Goal: Task Accomplishment & Management: Manage account settings

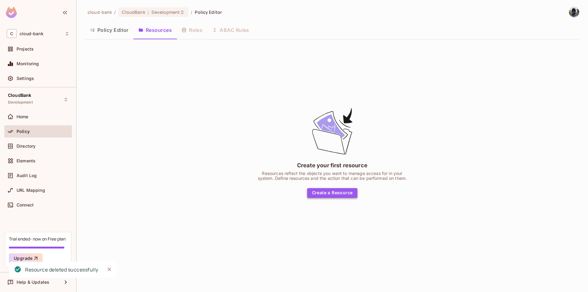
click at [341, 193] on button "Create a Resource" at bounding box center [332, 193] width 51 height 10
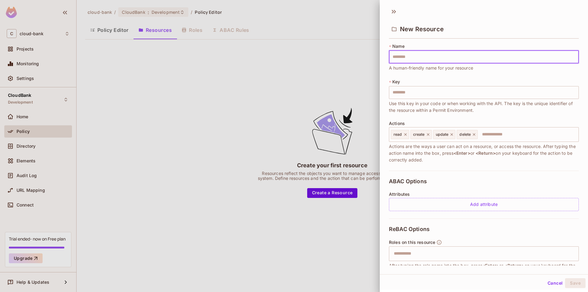
click at [341, 82] on div at bounding box center [294, 146] width 588 height 292
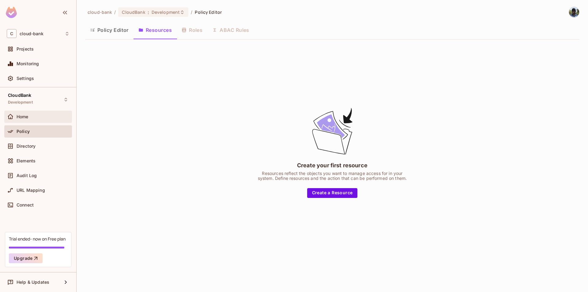
click at [28, 115] on span "Home" at bounding box center [23, 116] width 12 height 5
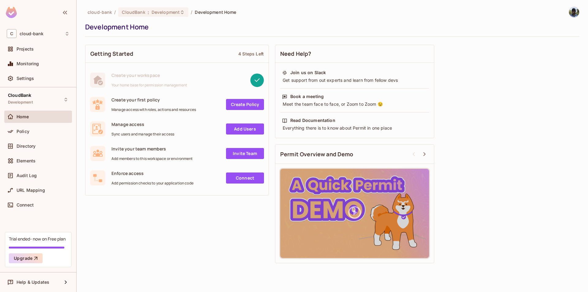
click at [237, 130] on link "Add Users" at bounding box center [245, 128] width 38 height 11
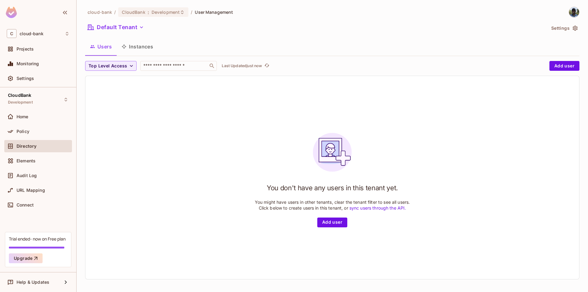
click at [144, 49] on button "Instances" at bounding box center [137, 46] width 41 height 15
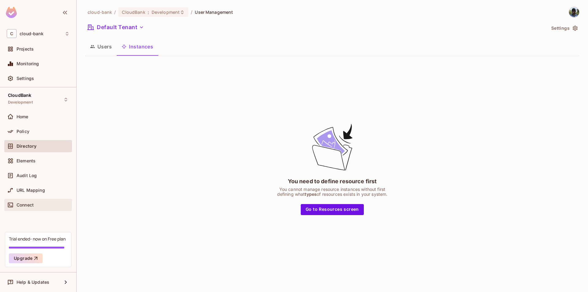
click at [36, 201] on div "Connect" at bounding box center [38, 204] width 63 height 7
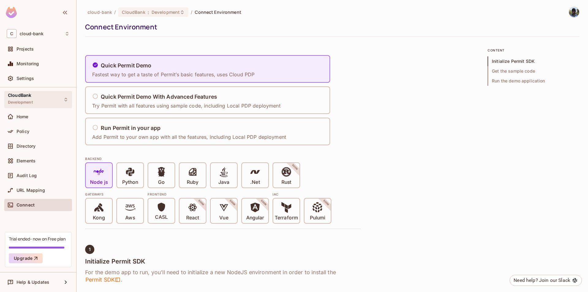
click at [43, 98] on div "CloudBank Development" at bounding box center [38, 99] width 68 height 17
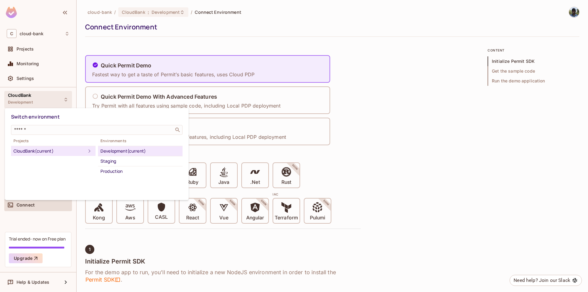
click at [118, 150] on div "Development (current)" at bounding box center [140, 150] width 80 height 7
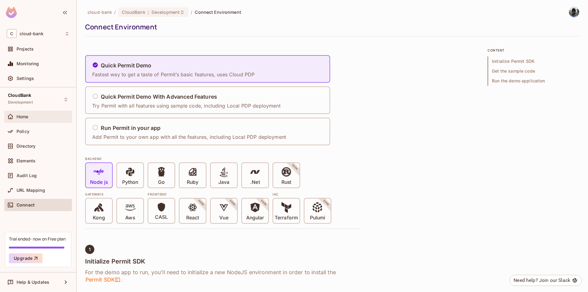
click at [32, 116] on div "Home" at bounding box center [43, 116] width 53 height 5
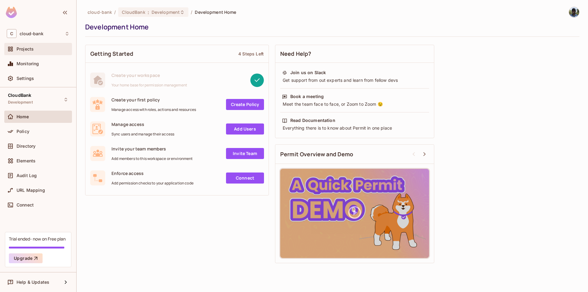
click at [16, 47] on div at bounding box center [12, 48] width 10 height 7
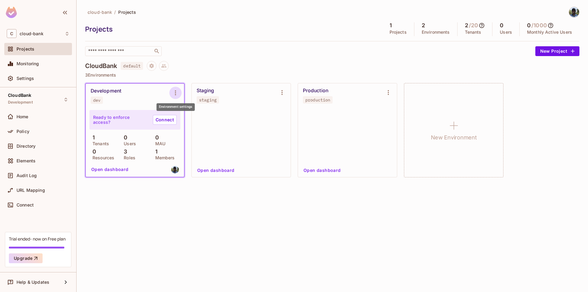
click at [176, 93] on icon "Environment settings" at bounding box center [175, 92] width 1 height 5
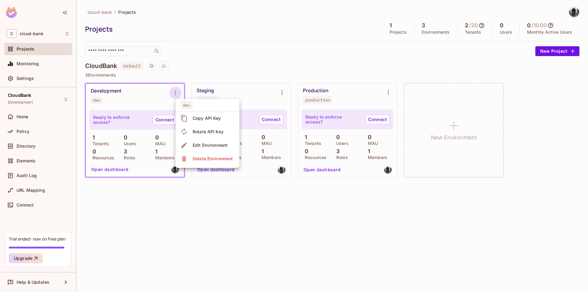
click at [201, 114] on span "Copy API Key" at bounding box center [207, 118] width 32 height 10
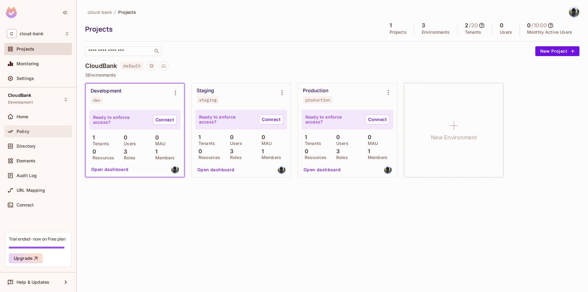
click at [28, 130] on span "Policy" at bounding box center [23, 131] width 13 height 5
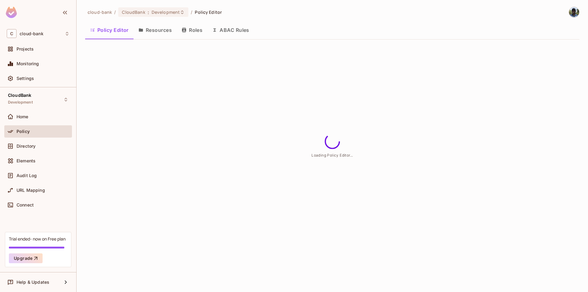
click at [194, 29] on div "Policy Editor Resources Roles ABAC Rules" at bounding box center [332, 29] width 494 height 15
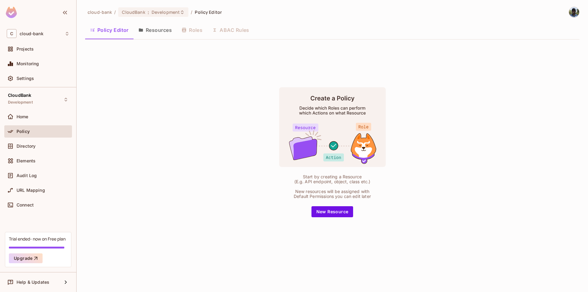
click at [158, 33] on button "Resources" at bounding box center [155, 29] width 43 height 15
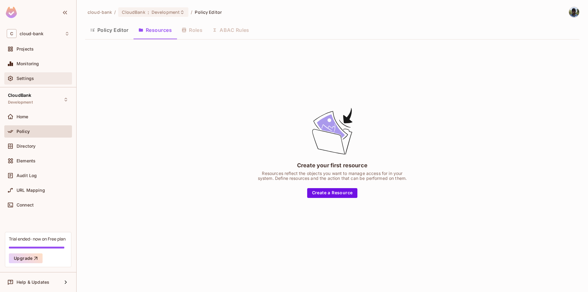
click at [47, 77] on div "Settings" at bounding box center [43, 78] width 53 height 5
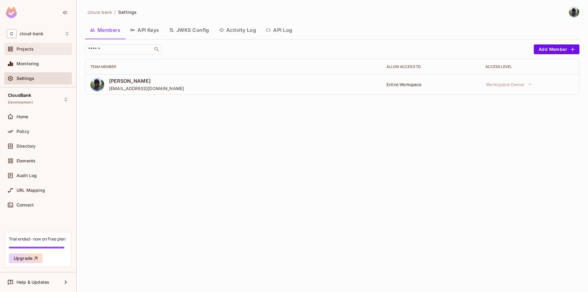
click at [31, 47] on span "Projects" at bounding box center [25, 49] width 17 height 5
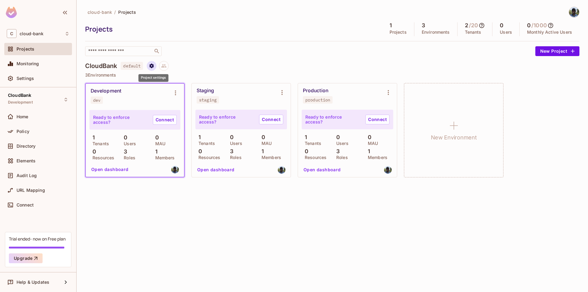
click at [151, 67] on icon "Project settings" at bounding box center [152, 66] width 6 height 6
click at [183, 87] on div "Edit Project" at bounding box center [182, 89] width 24 height 6
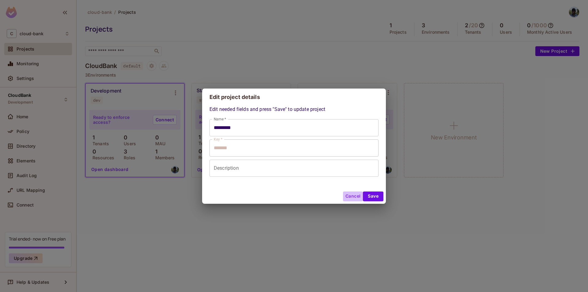
click at [351, 196] on button "Cancel" at bounding box center [353, 196] width 20 height 10
type input "*********"
type input "*******"
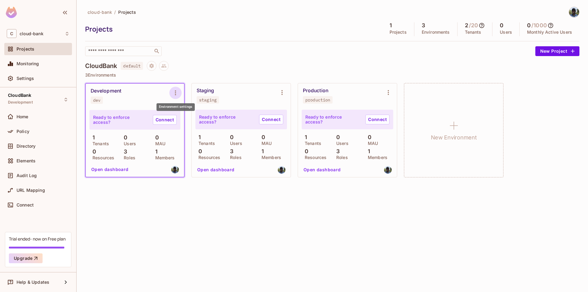
click at [173, 93] on icon "Environment settings" at bounding box center [175, 92] width 7 height 7
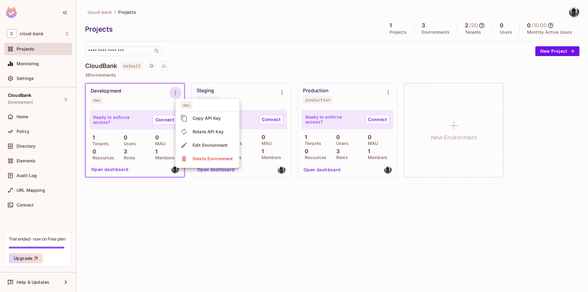
click at [232, 63] on div at bounding box center [294, 146] width 588 height 292
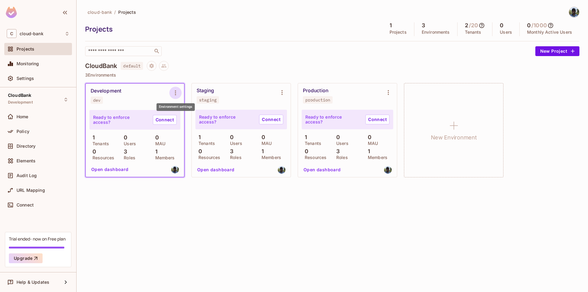
click at [173, 92] on icon "Environment settings" at bounding box center [175, 92] width 7 height 7
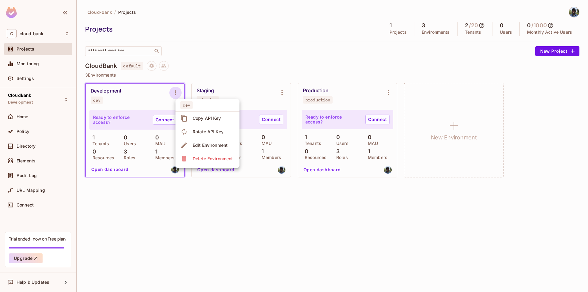
click at [206, 144] on div "Edit Environment" at bounding box center [210, 145] width 35 height 6
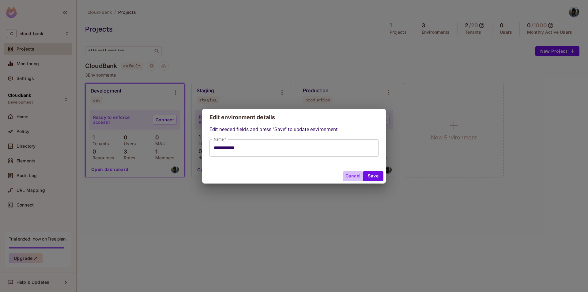
click at [350, 174] on button "Cancel" at bounding box center [353, 176] width 20 height 10
type input "**********"
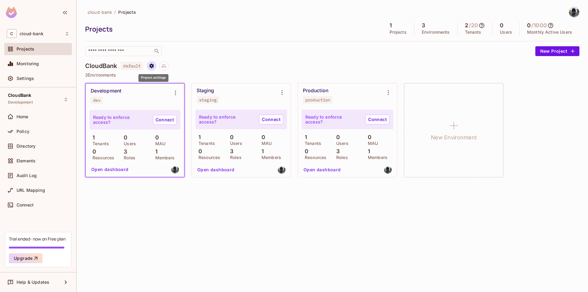
click at [154, 67] on icon "Project settings" at bounding box center [151, 65] width 4 height 5
click at [187, 92] on div "Edit Project" at bounding box center [182, 89] width 24 height 6
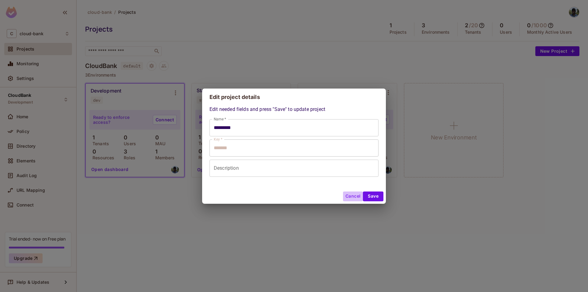
click at [351, 194] on button "Cancel" at bounding box center [353, 196] width 20 height 10
type input "*********"
type input "*******"
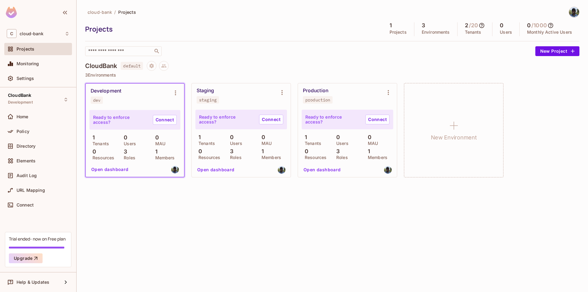
click at [229, 50] on div "​" at bounding box center [308, 51] width 447 height 10
click at [27, 131] on span "Policy" at bounding box center [23, 131] width 13 height 5
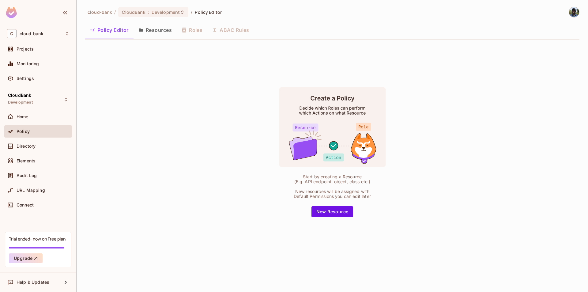
click at [158, 32] on button "Resources" at bounding box center [155, 29] width 43 height 15
